Goal: Task Accomplishment & Management: Use online tool/utility

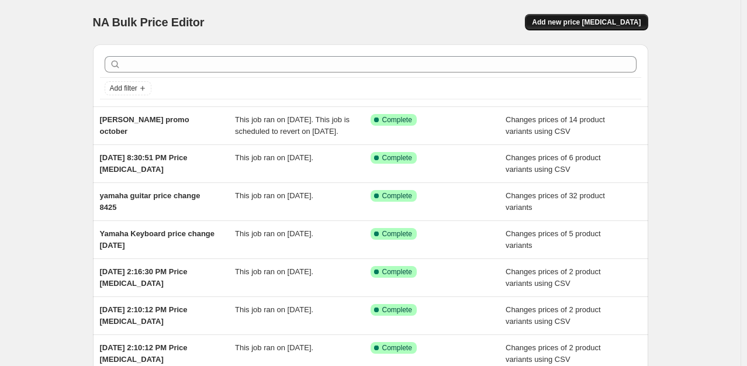
click at [598, 18] on button "Add new price [MEDICAL_DATA]" at bounding box center [586, 22] width 123 height 16
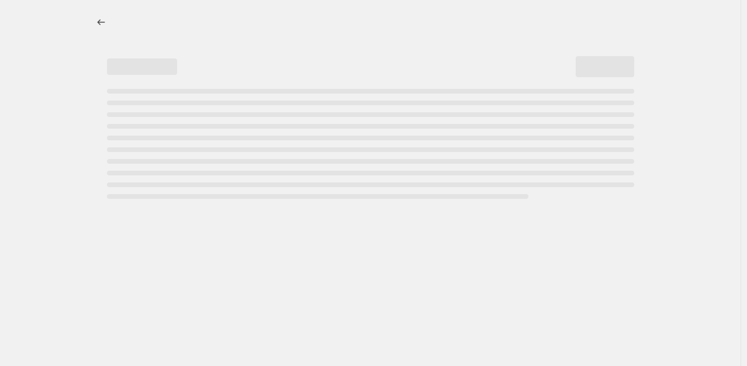
select select "percentage"
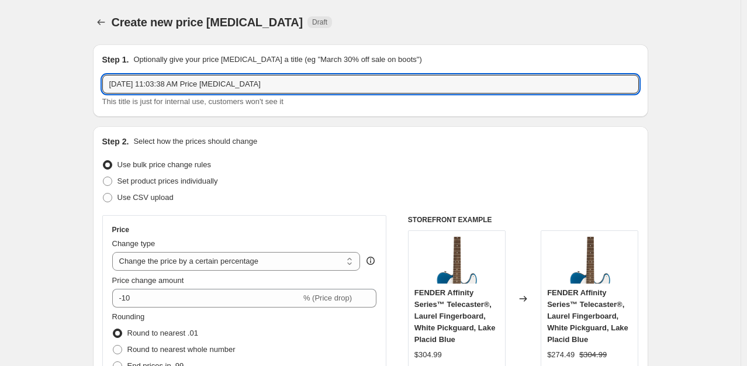
drag, startPoint x: 300, startPoint y: 83, endPoint x: -195, endPoint y: 64, distance: 494.7
click at [0, 64] on html "Home Settings Plans Skip to content Create new price change job. This page is r…" at bounding box center [373, 183] width 747 height 366
type input "OCT15Daddariopriceincrese"
click at [108, 198] on span at bounding box center [107, 197] width 9 height 9
click at [103, 193] on input "Use CSV upload" at bounding box center [103, 193] width 1 height 1
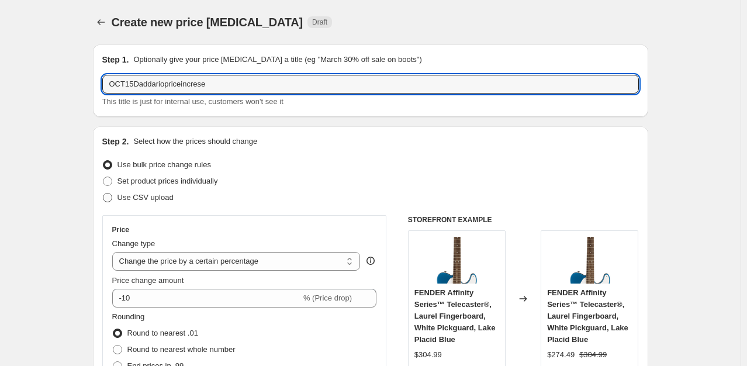
radio input "true"
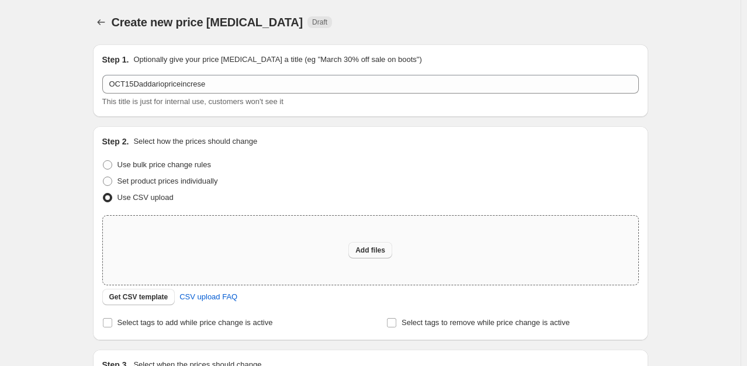
click at [379, 254] on span "Add files" at bounding box center [370, 249] width 30 height 9
type input "C:\fakepath\Pricechangetemplate.csv"
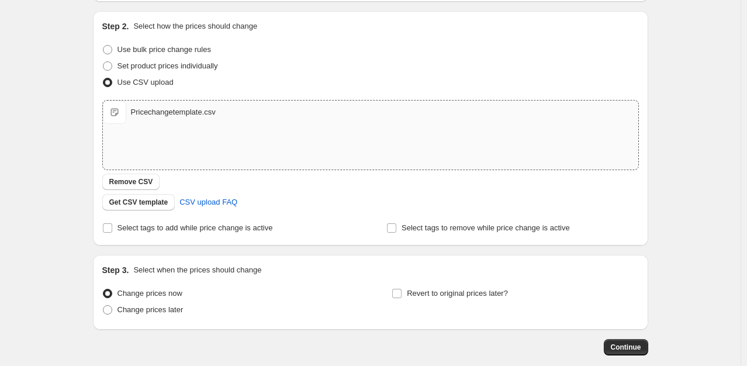
scroll to position [175, 0]
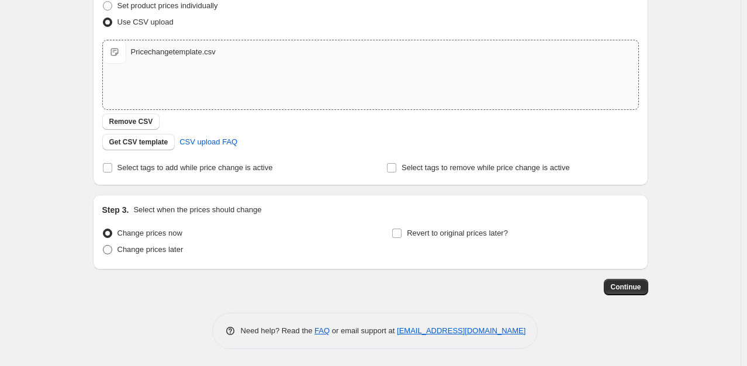
click at [112, 249] on span at bounding box center [107, 249] width 9 height 9
click at [103, 245] on input "Change prices later" at bounding box center [103, 245] width 1 height 1
radio input "true"
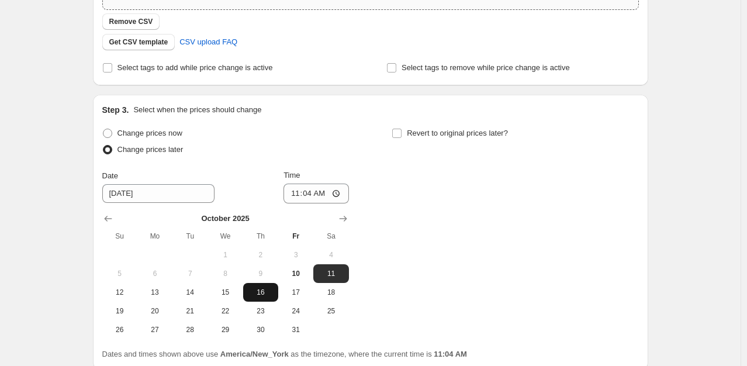
scroll to position [292, 0]
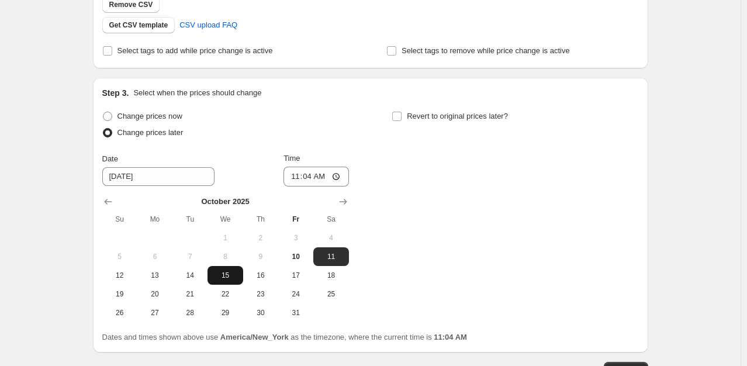
click at [224, 275] on span "15" at bounding box center [225, 275] width 26 height 9
type input "10/15/2025"
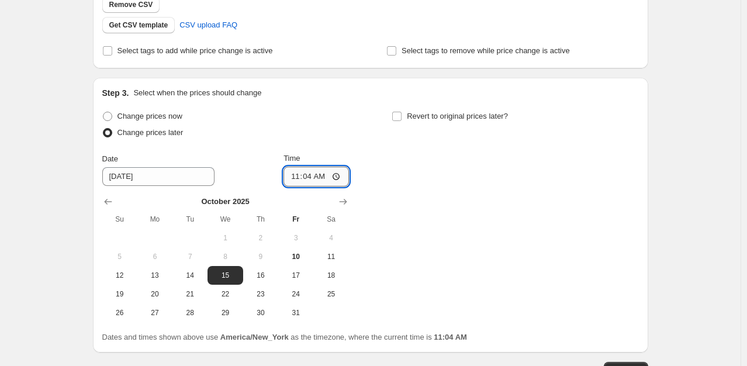
click at [339, 176] on input "11:04" at bounding box center [315, 177] width 65 height 20
type input "00:00"
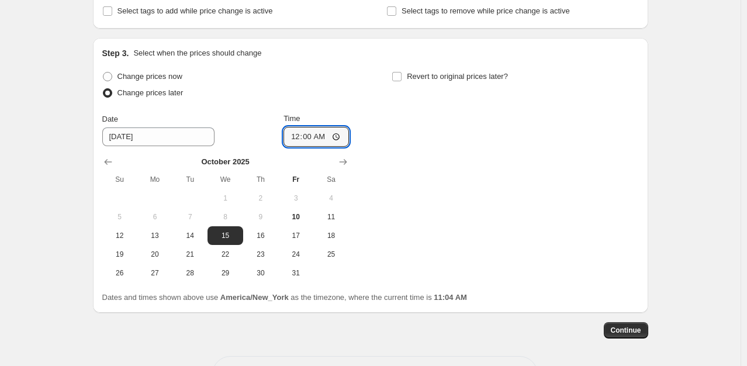
scroll to position [351, 0]
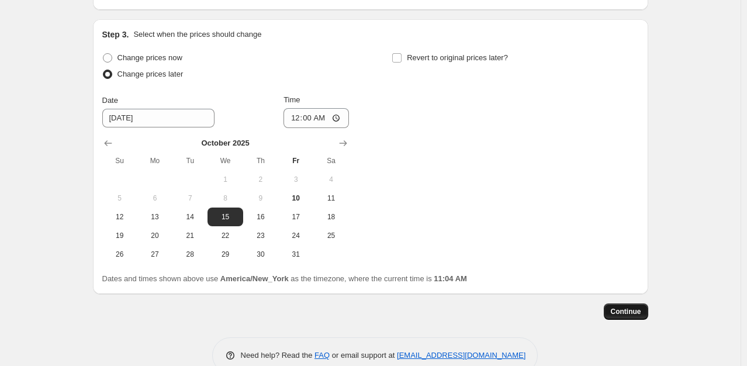
click at [629, 317] on button "Continue" at bounding box center [626, 311] width 44 height 16
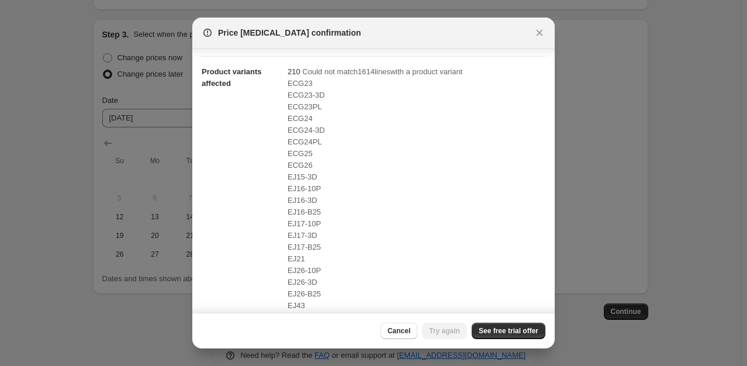
scroll to position [220, 0]
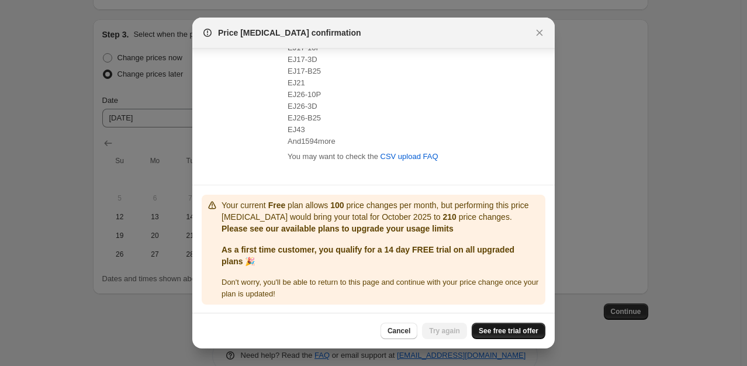
click at [507, 328] on span "See free trial offer" at bounding box center [509, 330] width 60 height 9
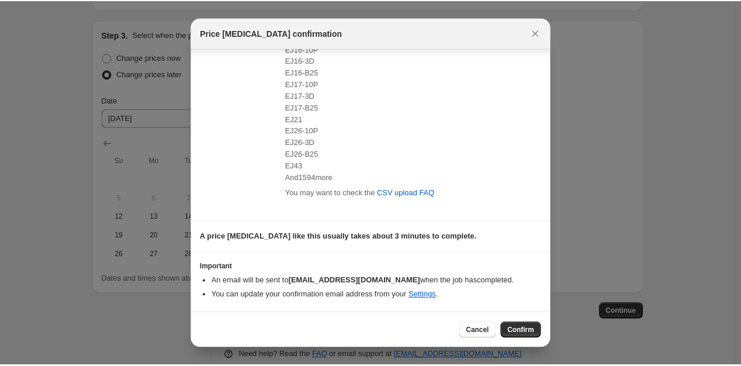
scroll to position [182, 0]
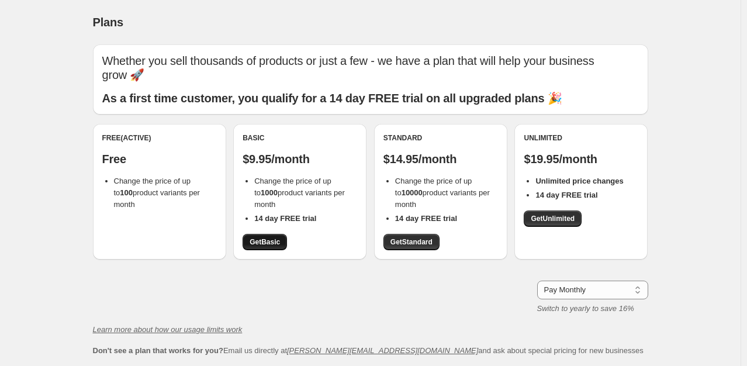
click at [273, 240] on span "Get Basic" at bounding box center [264, 241] width 30 height 9
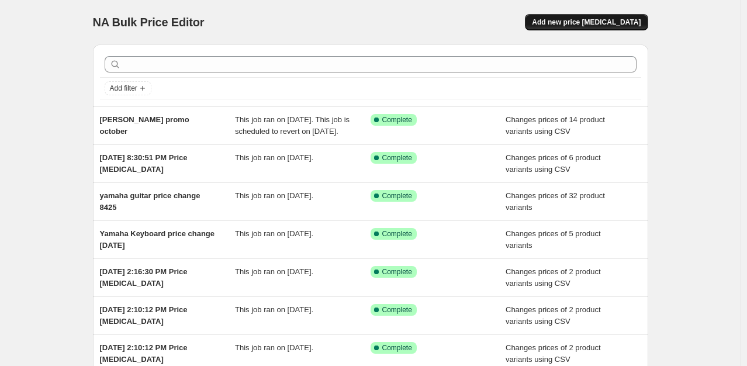
click at [566, 25] on span "Add new price change job" at bounding box center [586, 22] width 109 height 9
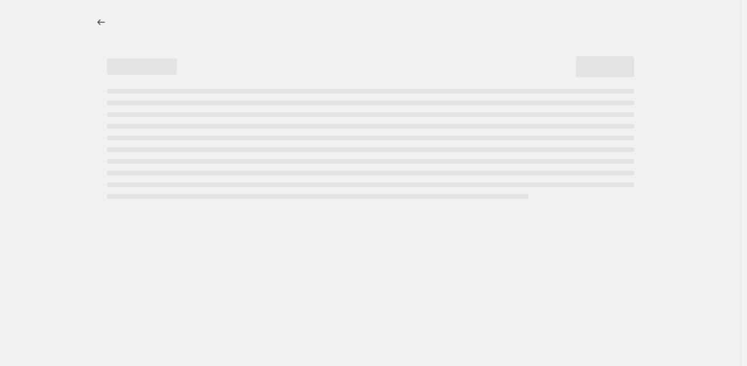
select select "percentage"
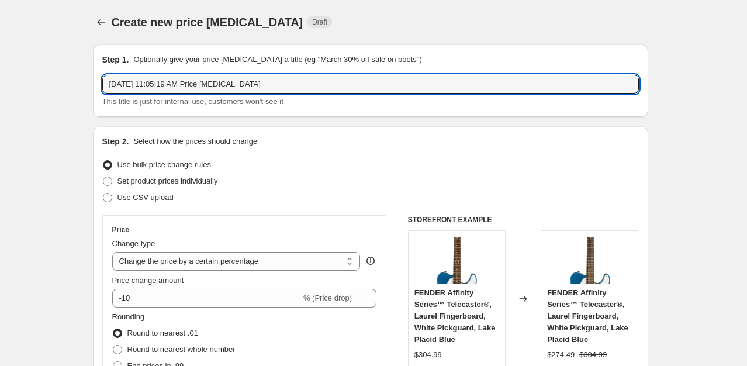
drag, startPoint x: 290, startPoint y: 79, endPoint x: -94, endPoint y: 69, distance: 384.0
click at [0, 69] on html "Home Settings Plans Skip to content Create new price change job. This page is r…" at bounding box center [373, 183] width 747 height 366
type input "o"
type input "daddariooct15increases"
click at [112, 196] on span at bounding box center [107, 197] width 9 height 9
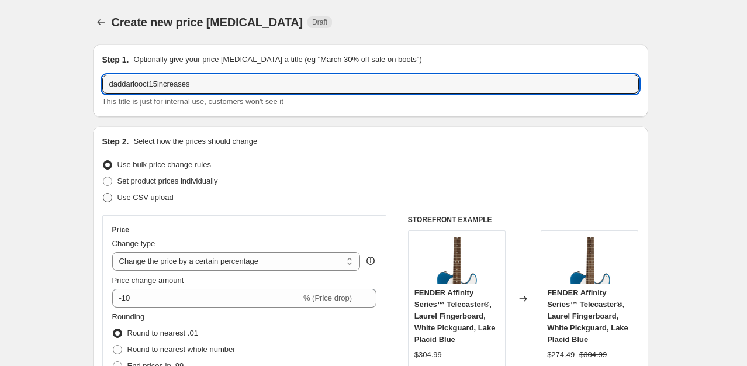
click at [103, 193] on input "Use CSV upload" at bounding box center [103, 193] width 1 height 1
radio input "true"
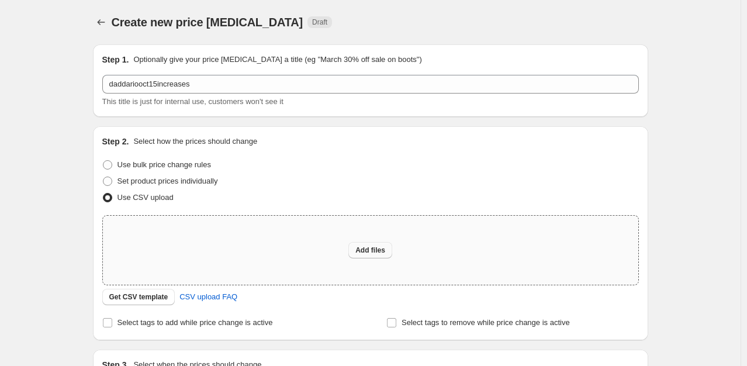
click at [373, 251] on span "Add files" at bounding box center [370, 249] width 30 height 9
type input "C:\fakepath\Pricechangetemplate.csv"
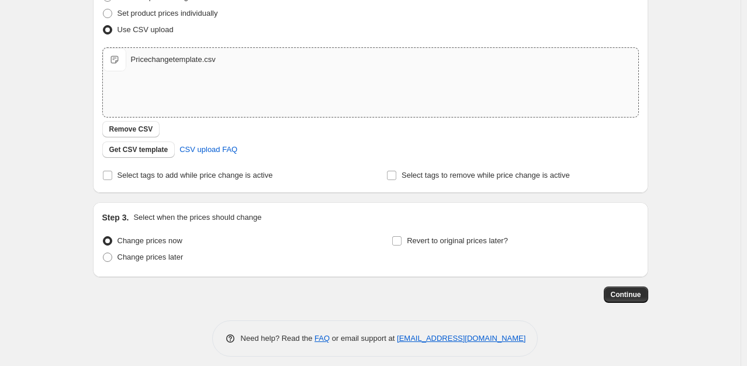
scroll to position [175, 0]
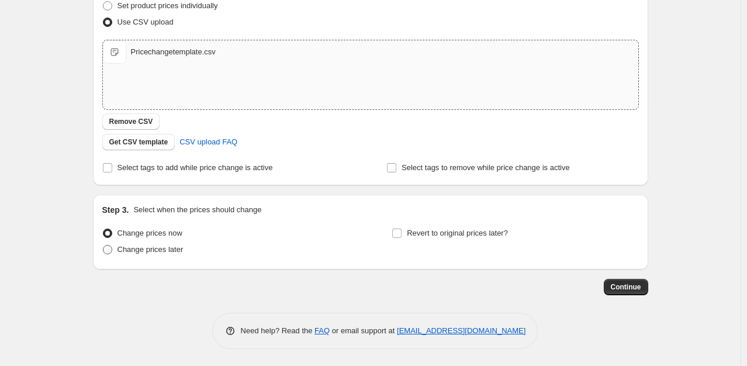
click at [110, 250] on span at bounding box center [107, 249] width 9 height 9
click at [103, 245] on input "Change prices later" at bounding box center [103, 245] width 1 height 1
radio input "true"
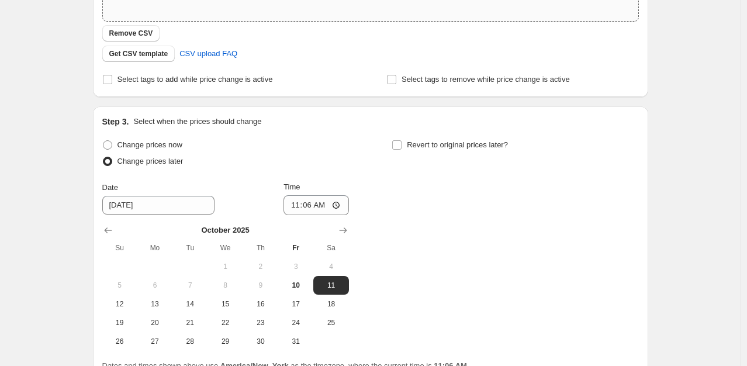
scroll to position [292, 0]
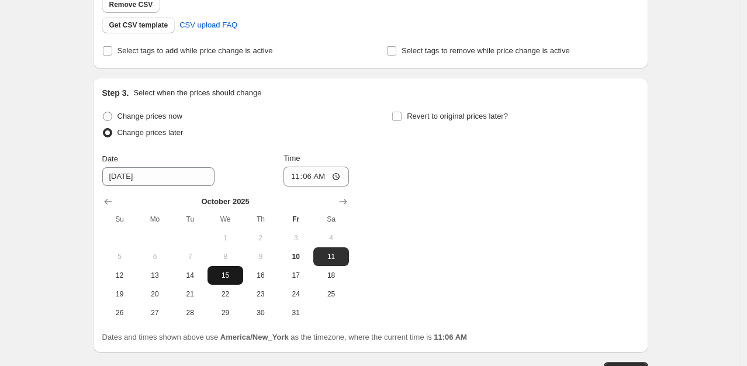
click at [232, 277] on span "15" at bounding box center [225, 275] width 26 height 9
type input "10/15/2025"
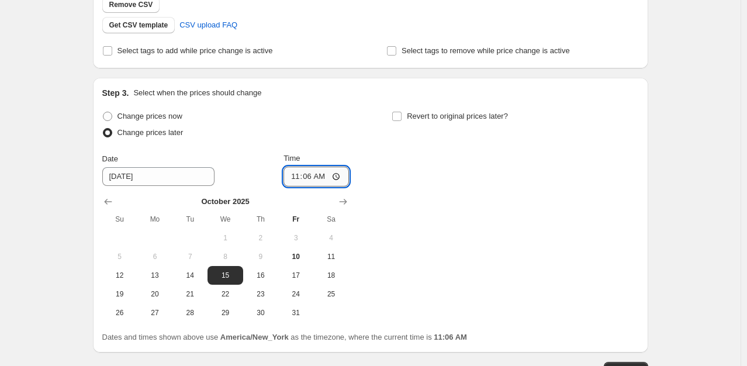
click at [329, 176] on input "11:06" at bounding box center [315, 177] width 65 height 20
click at [304, 178] on input "00:06" at bounding box center [315, 177] width 65 height 20
type input "00:00"
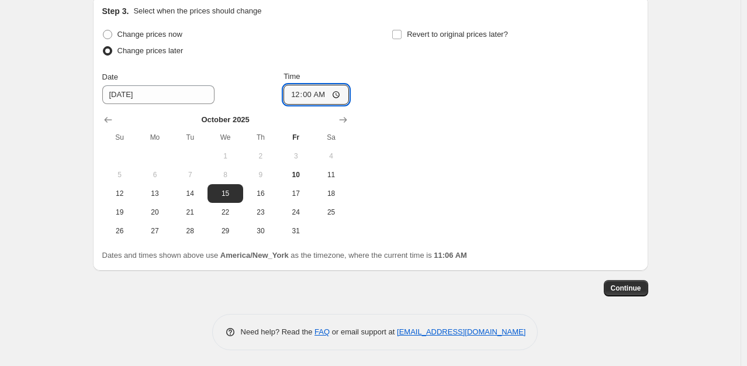
scroll to position [375, 0]
click at [648, 286] on button "Continue" at bounding box center [626, 287] width 44 height 16
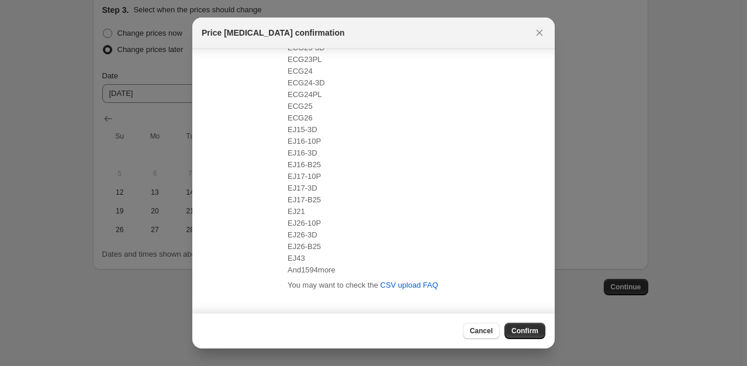
scroll to position [182, 0]
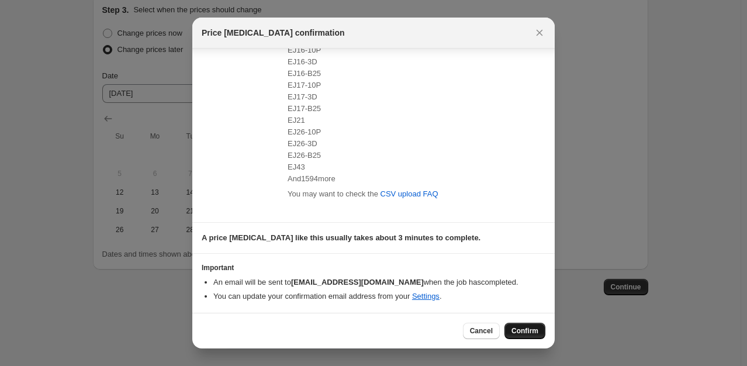
click at [523, 333] on span "Confirm" at bounding box center [524, 330] width 27 height 9
